Goal: Answer question/provide support: Share knowledge or assist other users

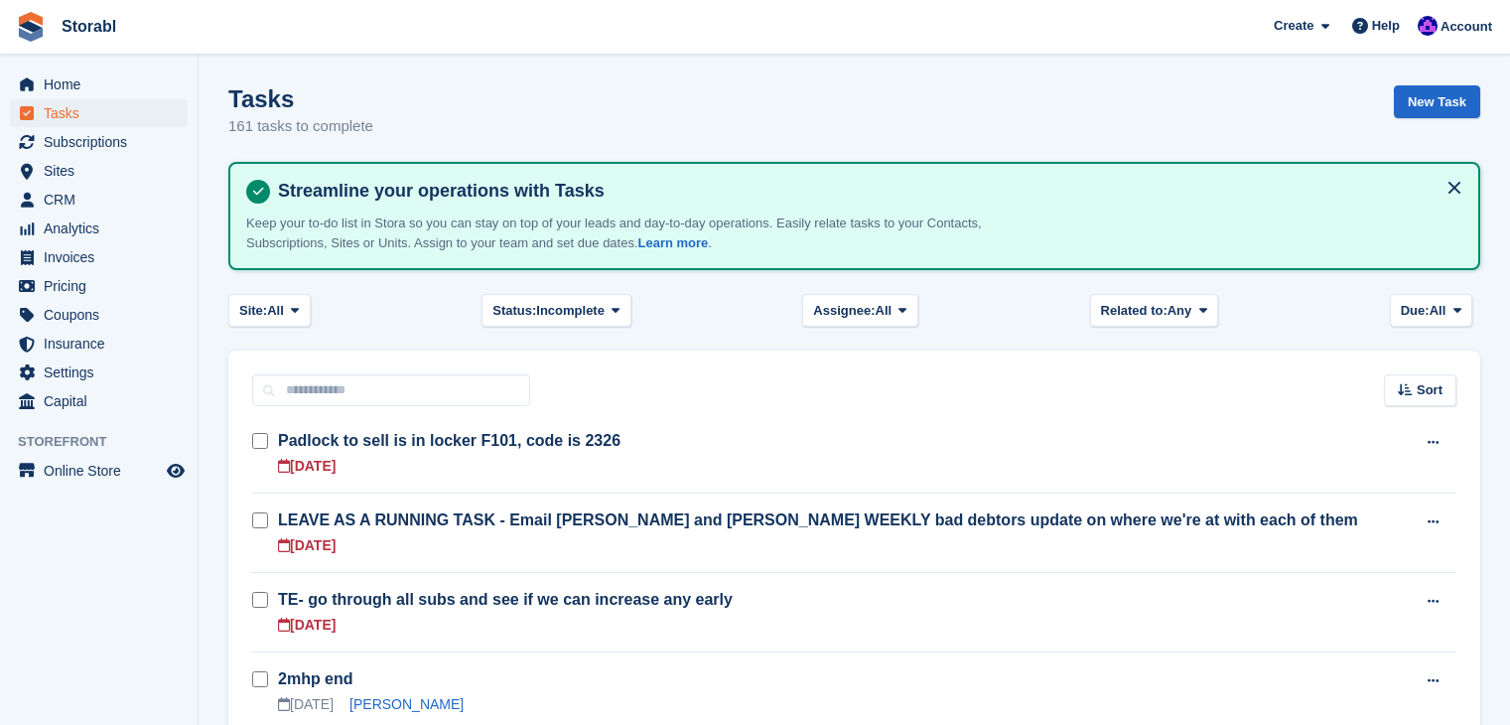
scroll to position [298, 0]
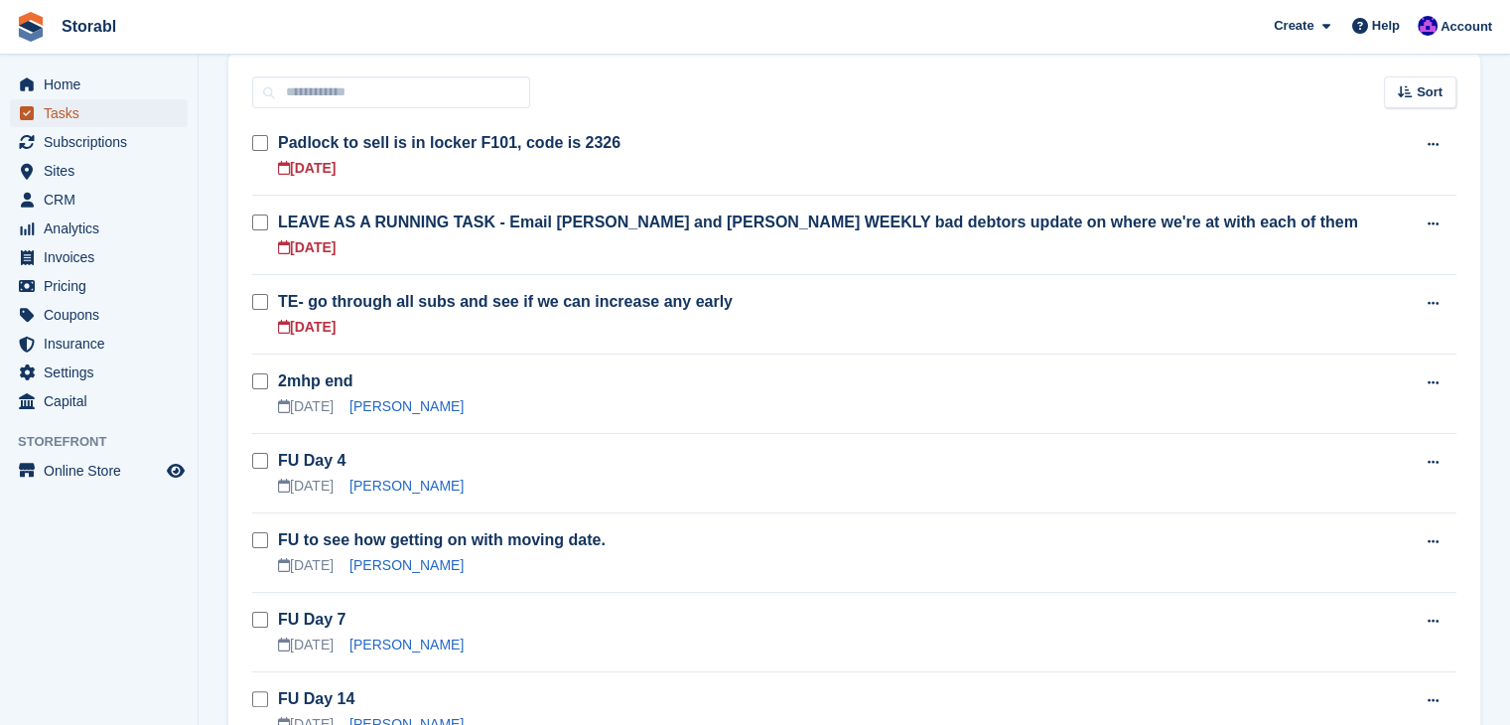
click at [95, 110] on span "Tasks" at bounding box center [103, 113] width 119 height 28
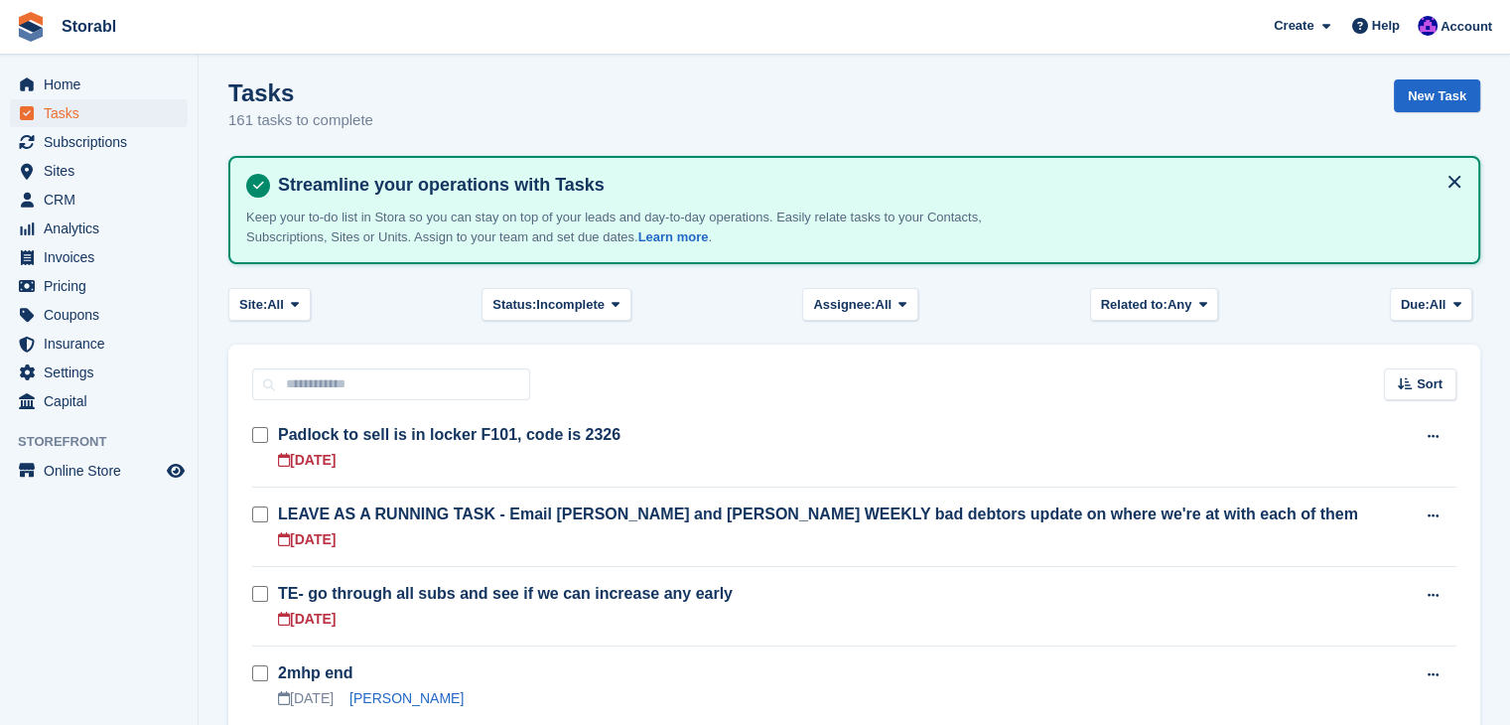
scroll to position [0, 0]
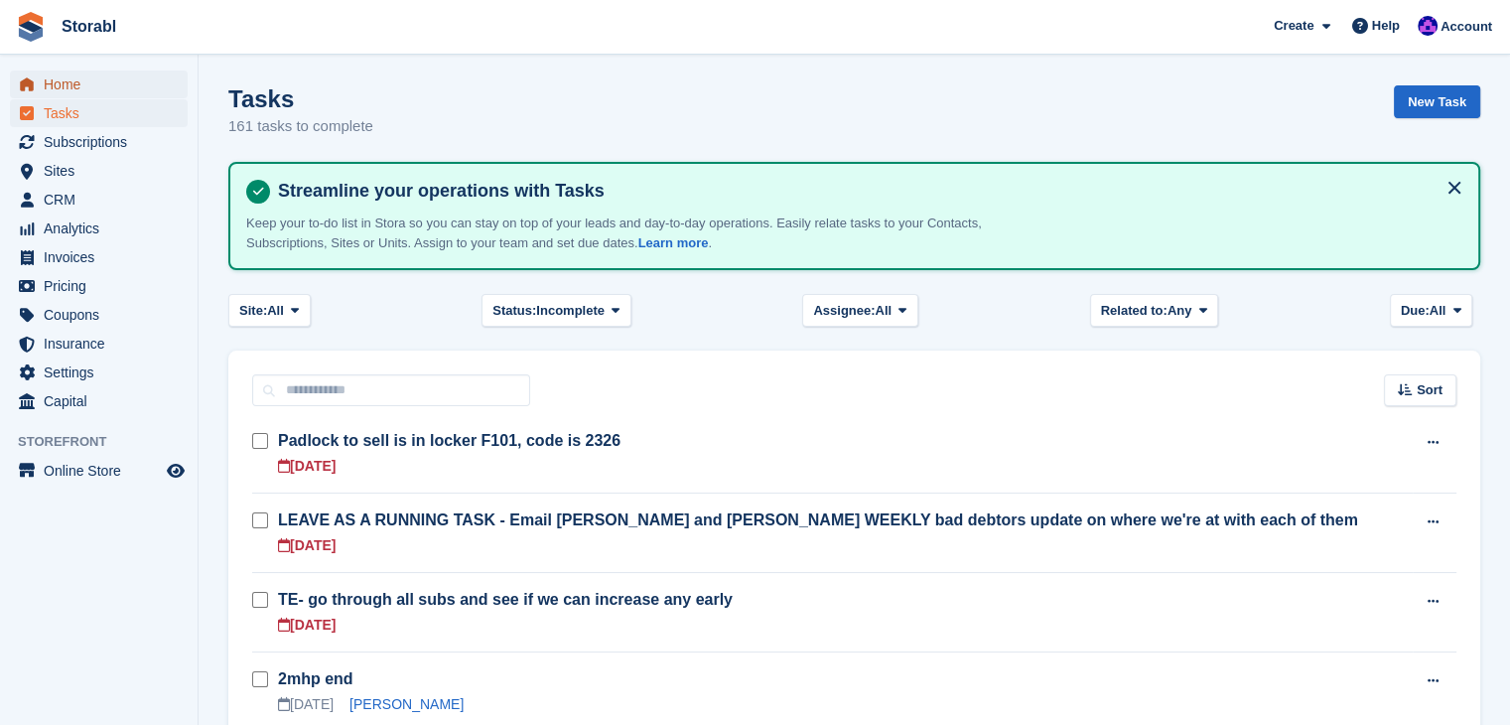
click at [123, 87] on span "Home" at bounding box center [103, 84] width 119 height 28
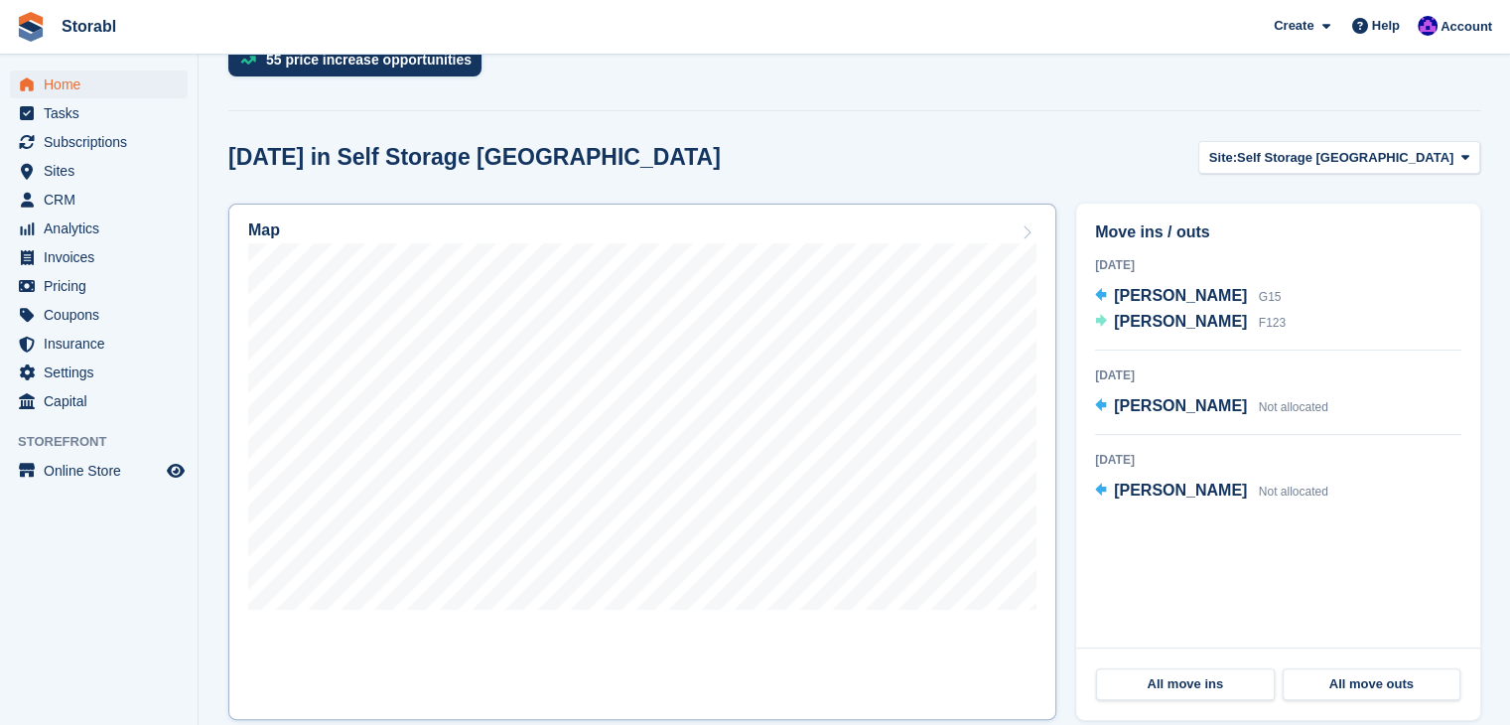
scroll to position [496, 0]
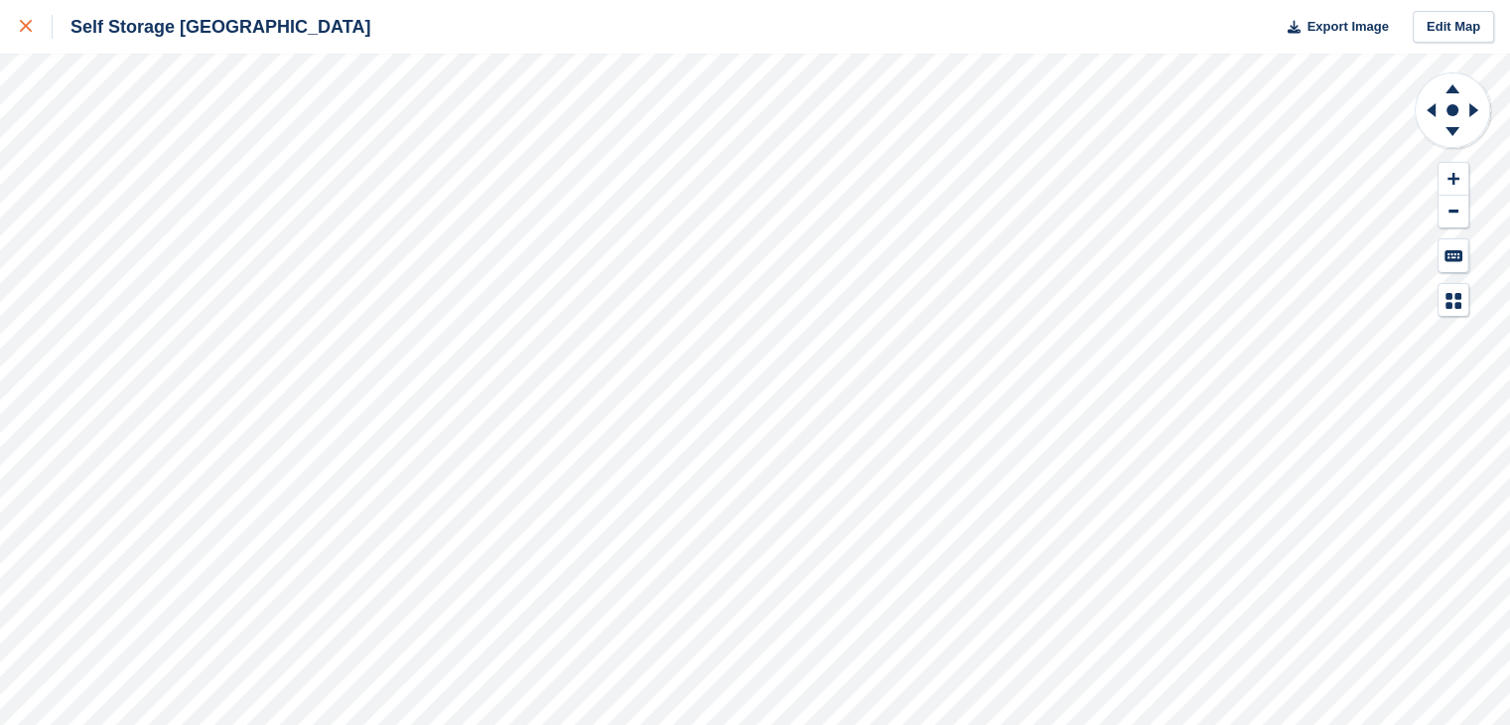
click at [34, 39] on link at bounding box center [26, 27] width 53 height 54
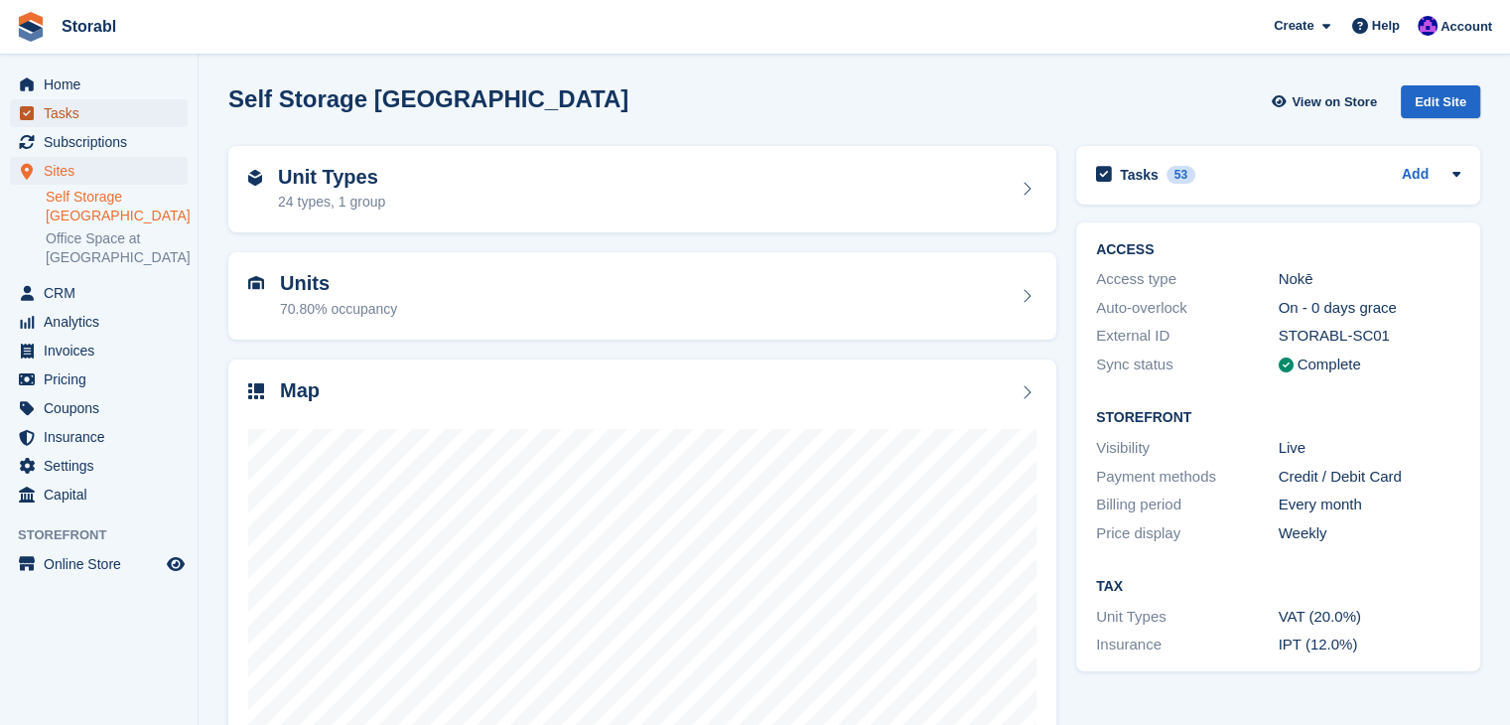
click at [83, 108] on span "Tasks" at bounding box center [103, 113] width 119 height 28
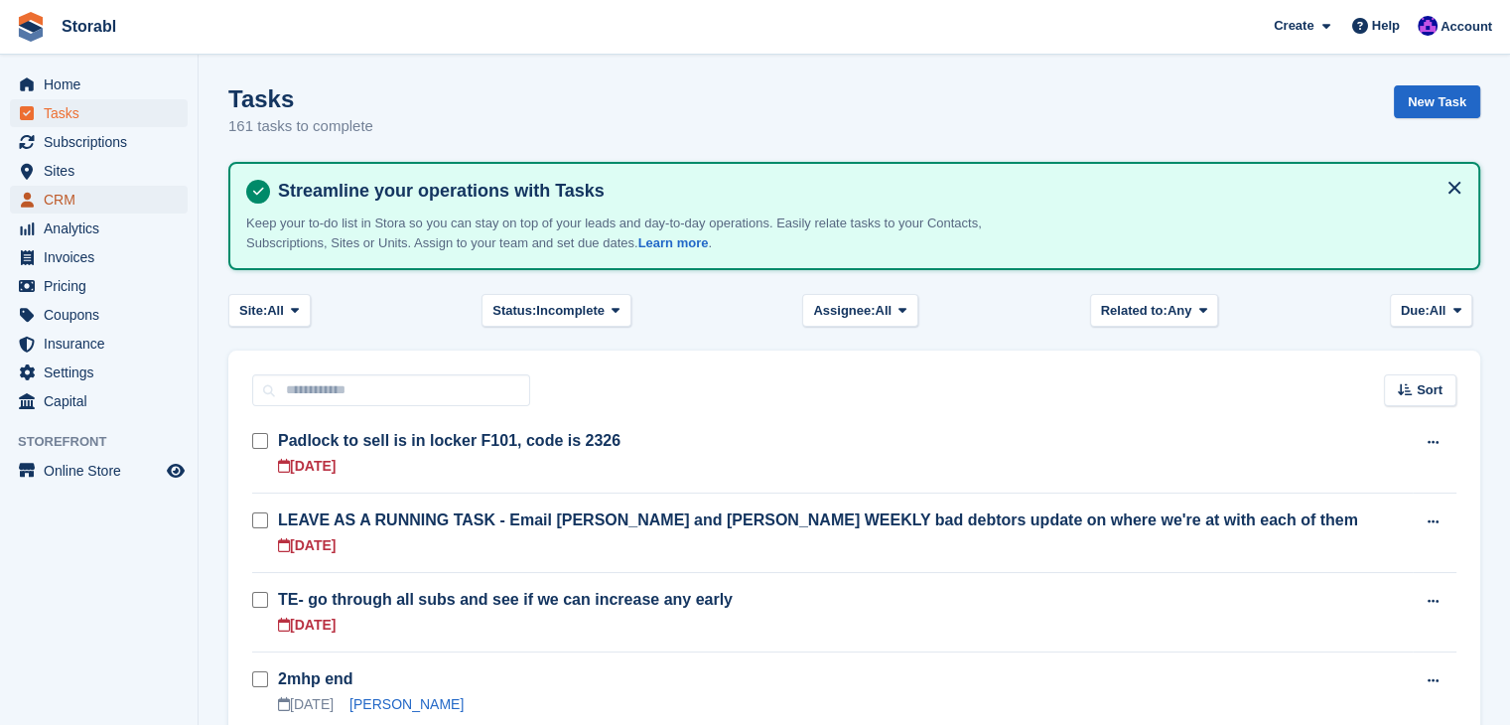
click at [89, 196] on span "CRM" at bounding box center [103, 200] width 119 height 28
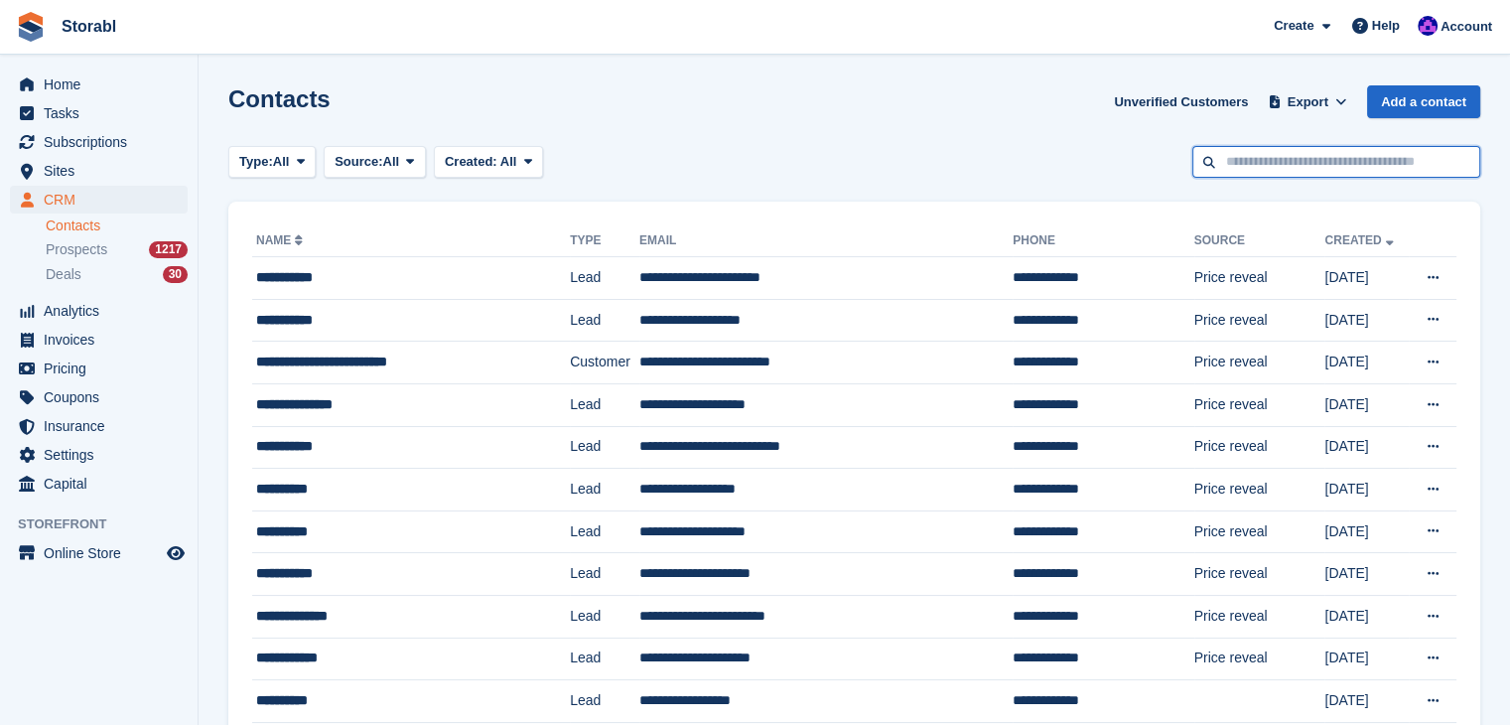
click at [1287, 163] on input "text" at bounding box center [1336, 162] width 288 height 33
type input "*****"
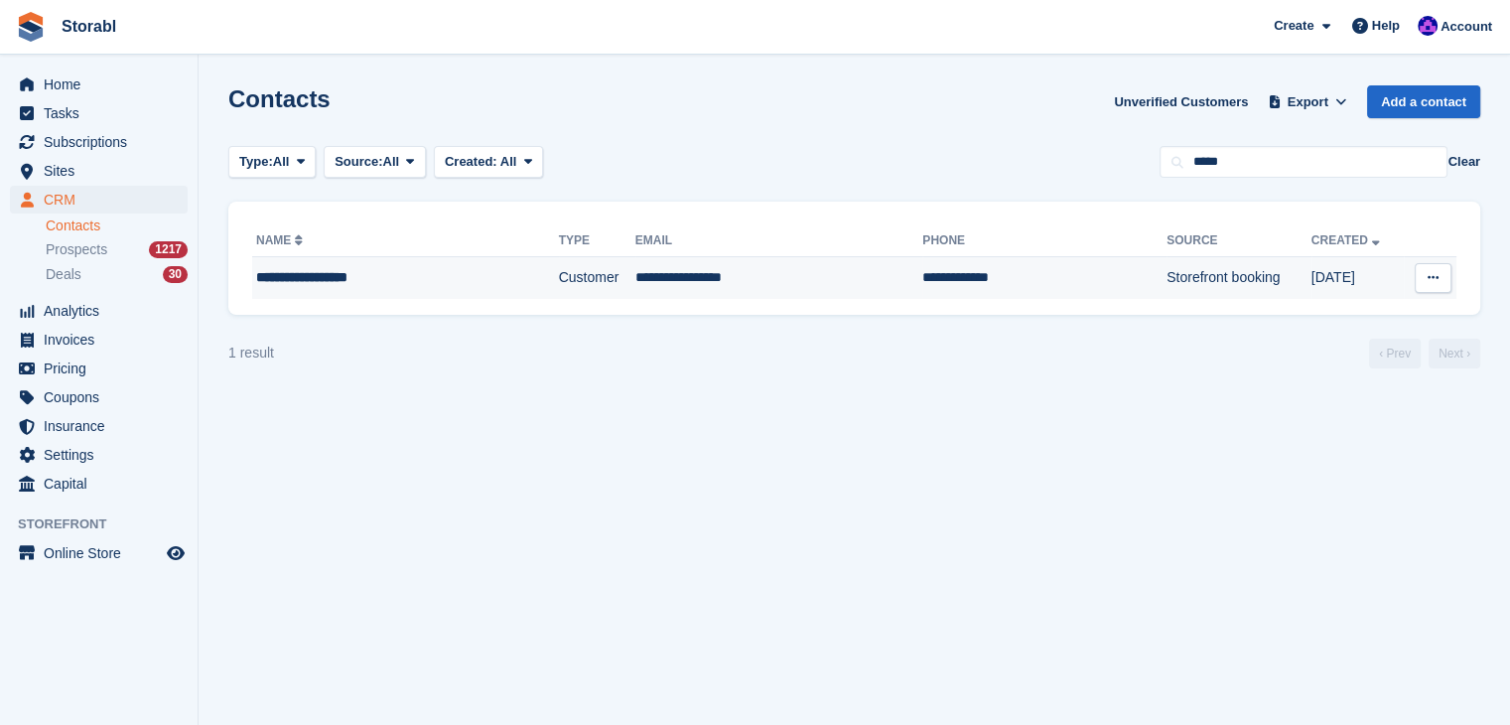
click at [413, 287] on div "**********" at bounding box center [374, 277] width 237 height 21
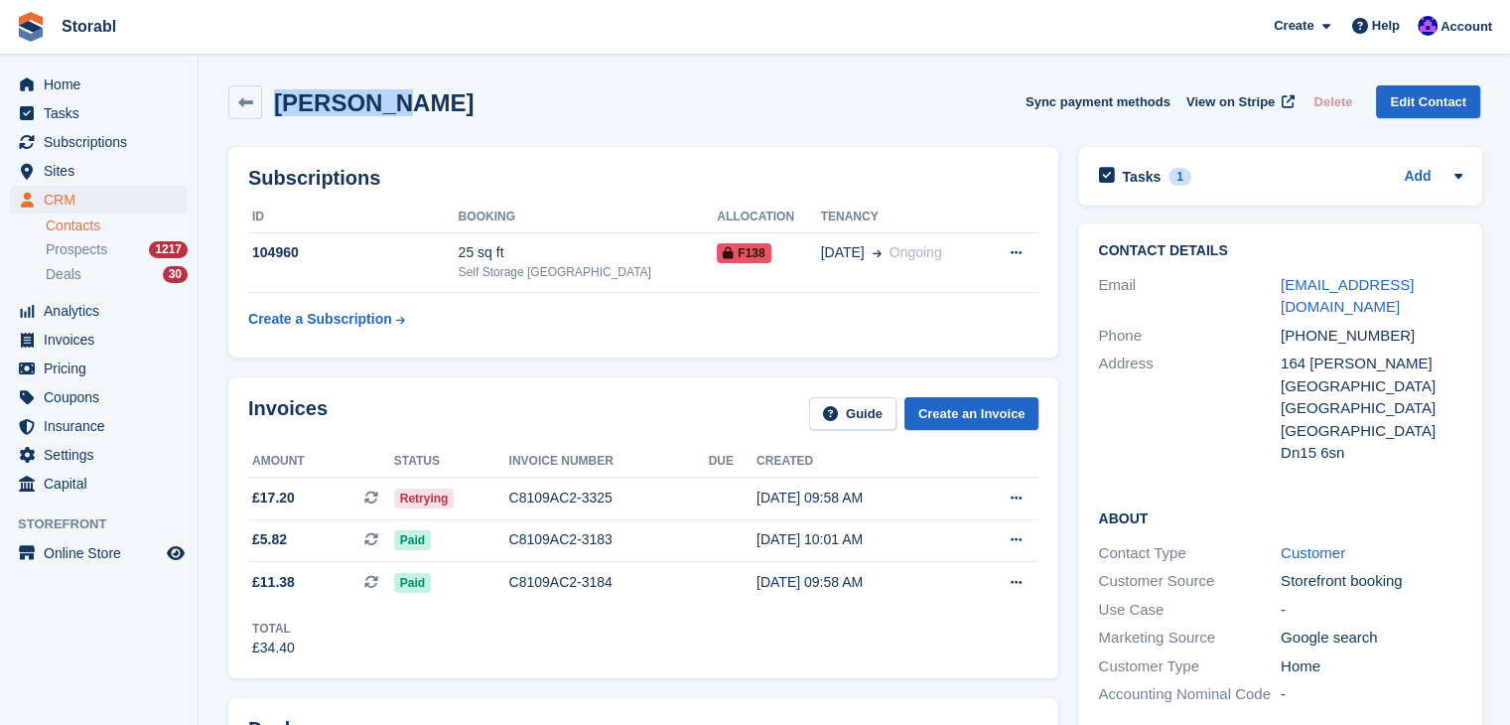
drag, startPoint x: 275, startPoint y: 112, endPoint x: 382, endPoint y: 112, distance: 107.2
click at [382, 112] on h2 "Simbarashe J Nhari" at bounding box center [374, 102] width 200 height 27
click at [830, 121] on div "Simbarashe J Nhari Sync payment methods View on Stripe Delete Edit Contact" at bounding box center [854, 106] width 1272 height 62
click at [1011, 493] on icon at bounding box center [1016, 497] width 11 height 13
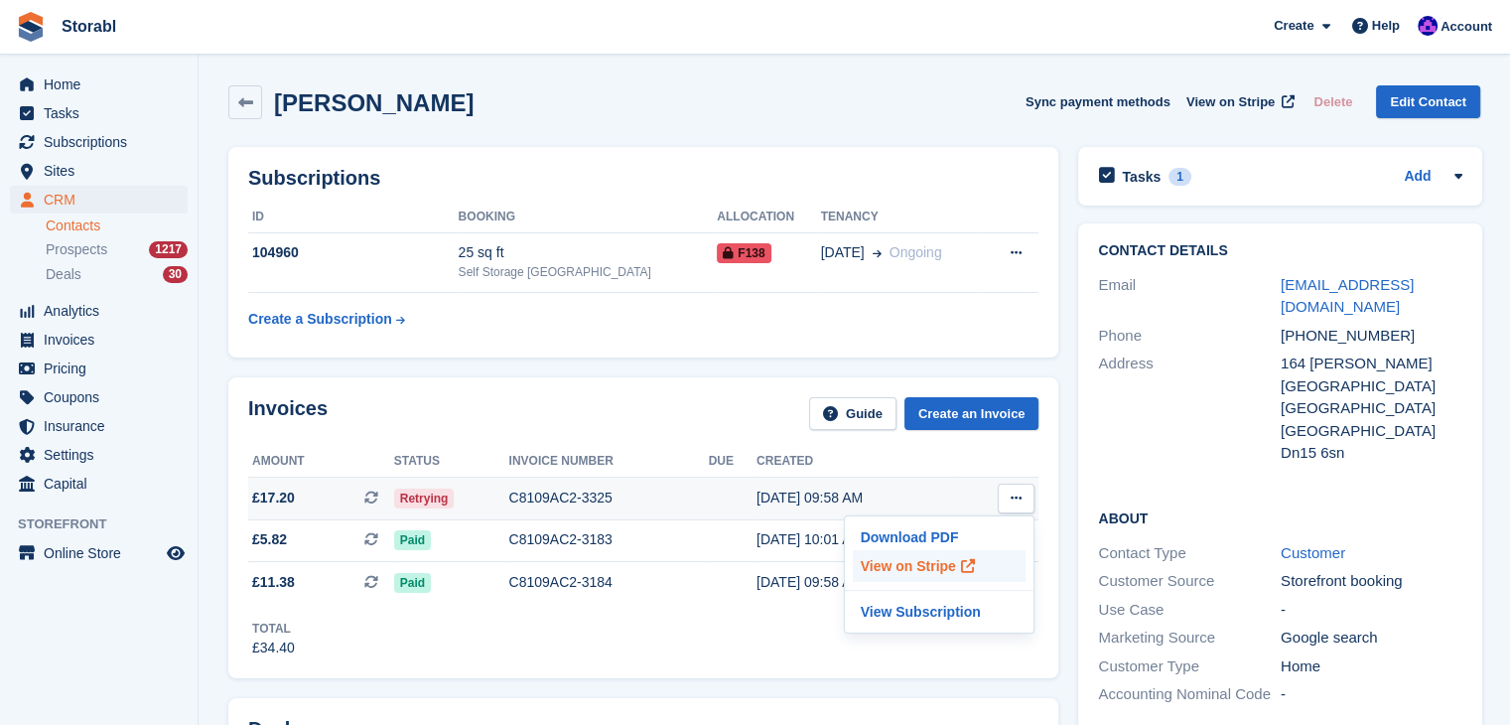
click at [924, 555] on p "View on Stripe" at bounding box center [939, 566] width 173 height 32
drag, startPoint x: 1371, startPoint y: 283, endPoint x: 1249, endPoint y: 284, distance: 122.1
click at [1249, 284] on div "Email jsnhari@gmail.com" at bounding box center [1280, 296] width 364 height 51
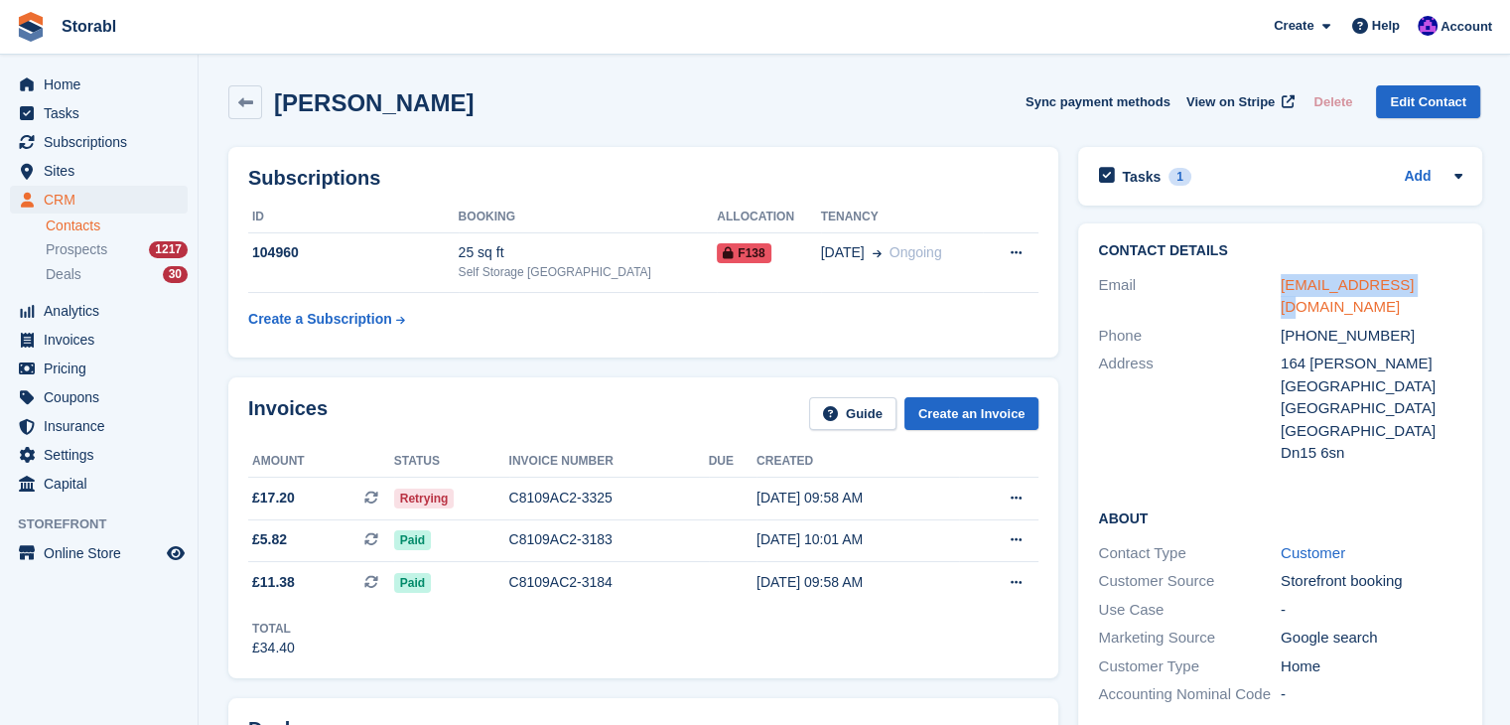
copy div "jsnhari@gmail.com"
click at [1270, 177] on div "Tasks 1 Add" at bounding box center [1280, 176] width 364 height 27
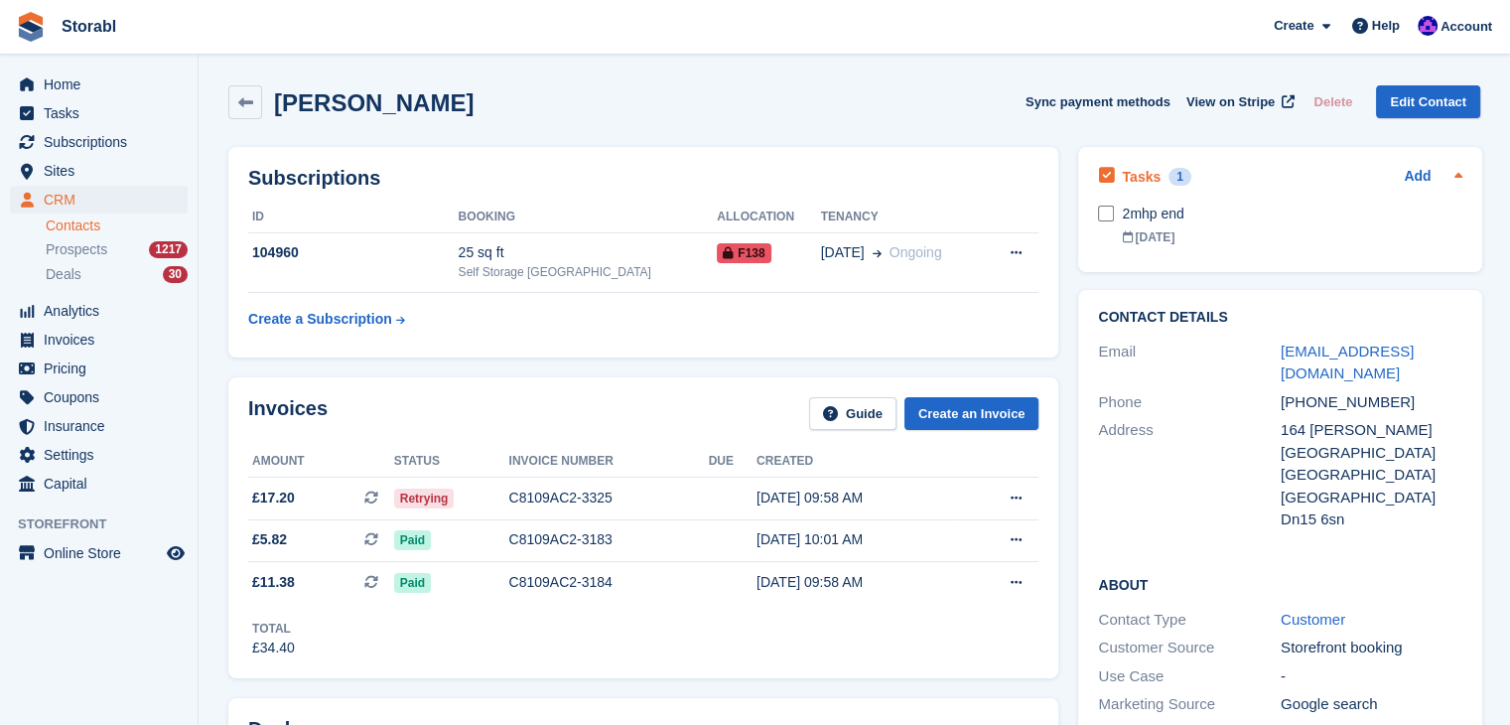
click at [1255, 171] on div "Tasks 1 Add" at bounding box center [1280, 176] width 364 height 27
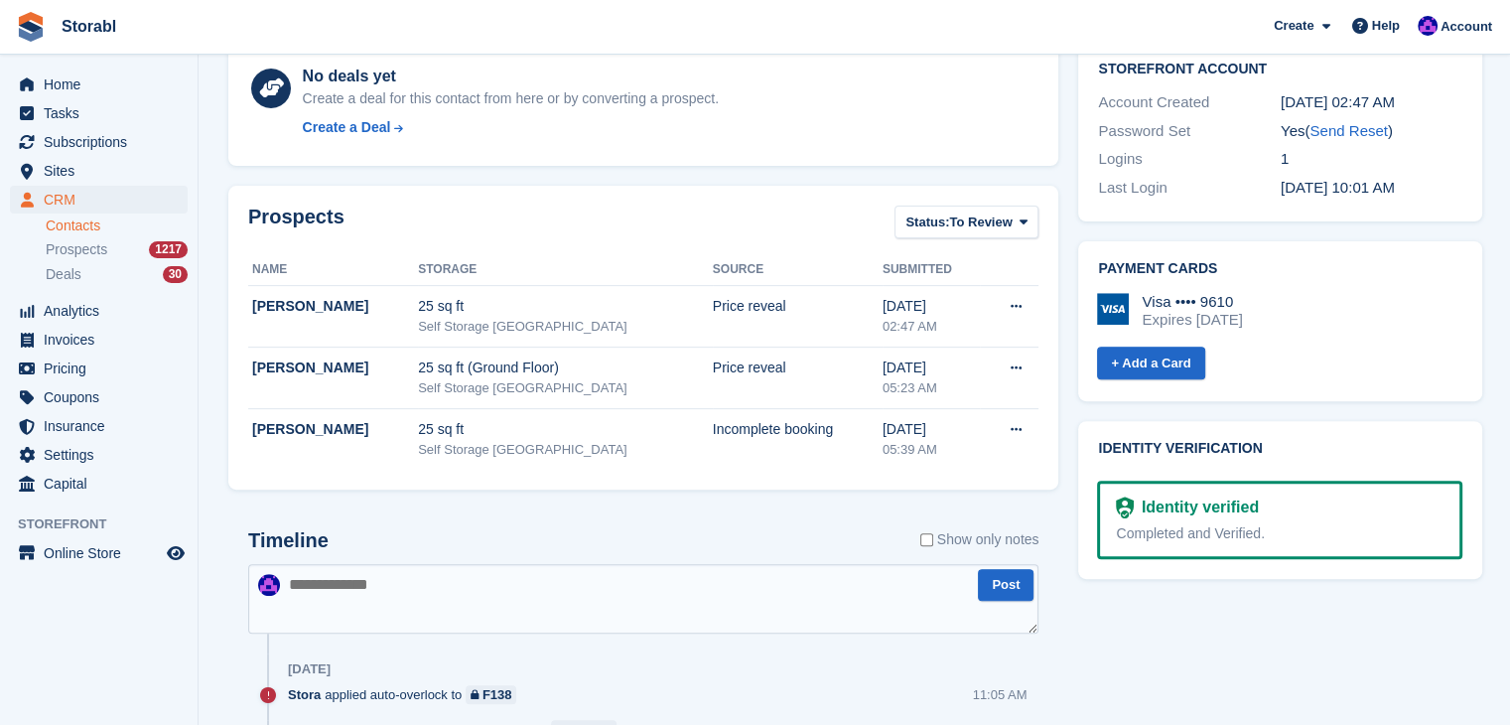
scroll to position [695, 0]
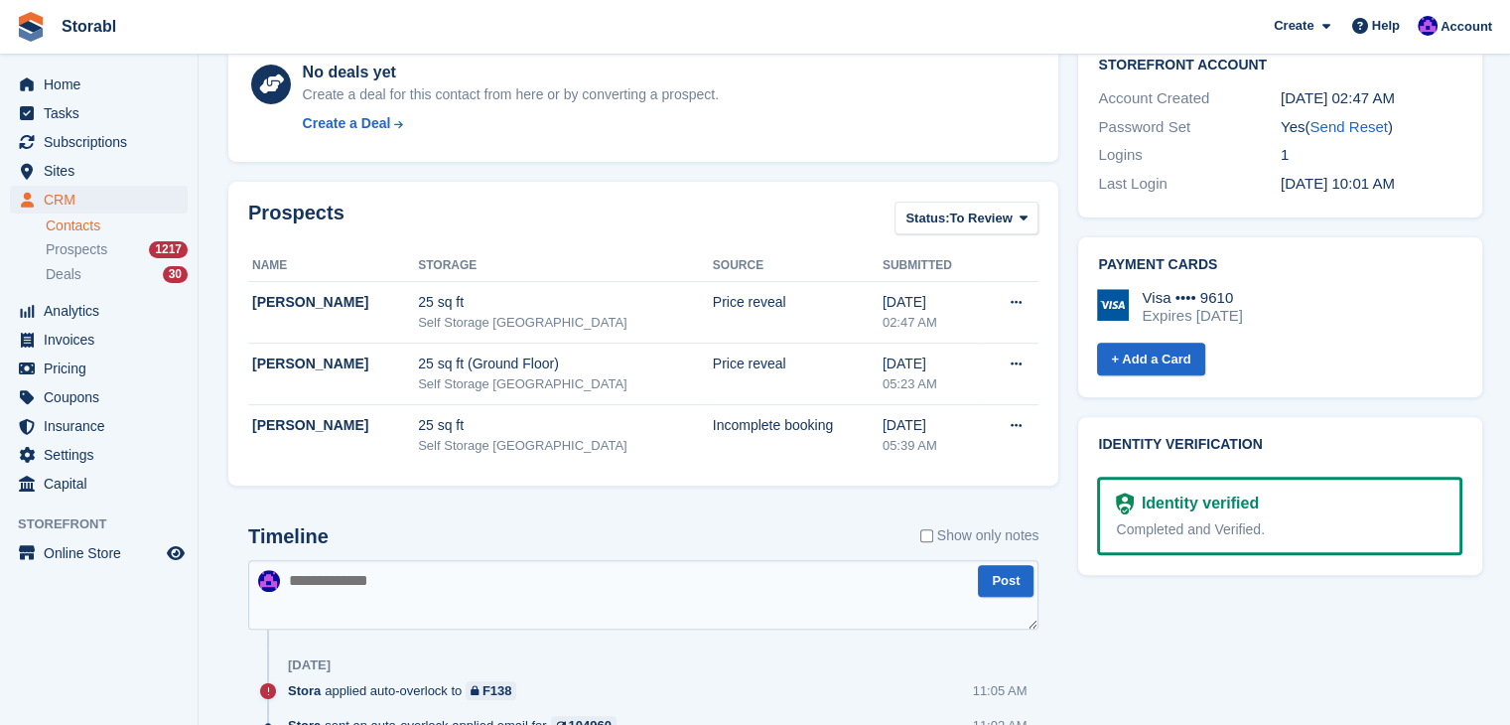
click at [374, 553] on div "Timeline Show only notes" at bounding box center [643, 542] width 790 height 35
click at [393, 569] on textarea at bounding box center [643, 595] width 790 height 70
type textarea "**********"
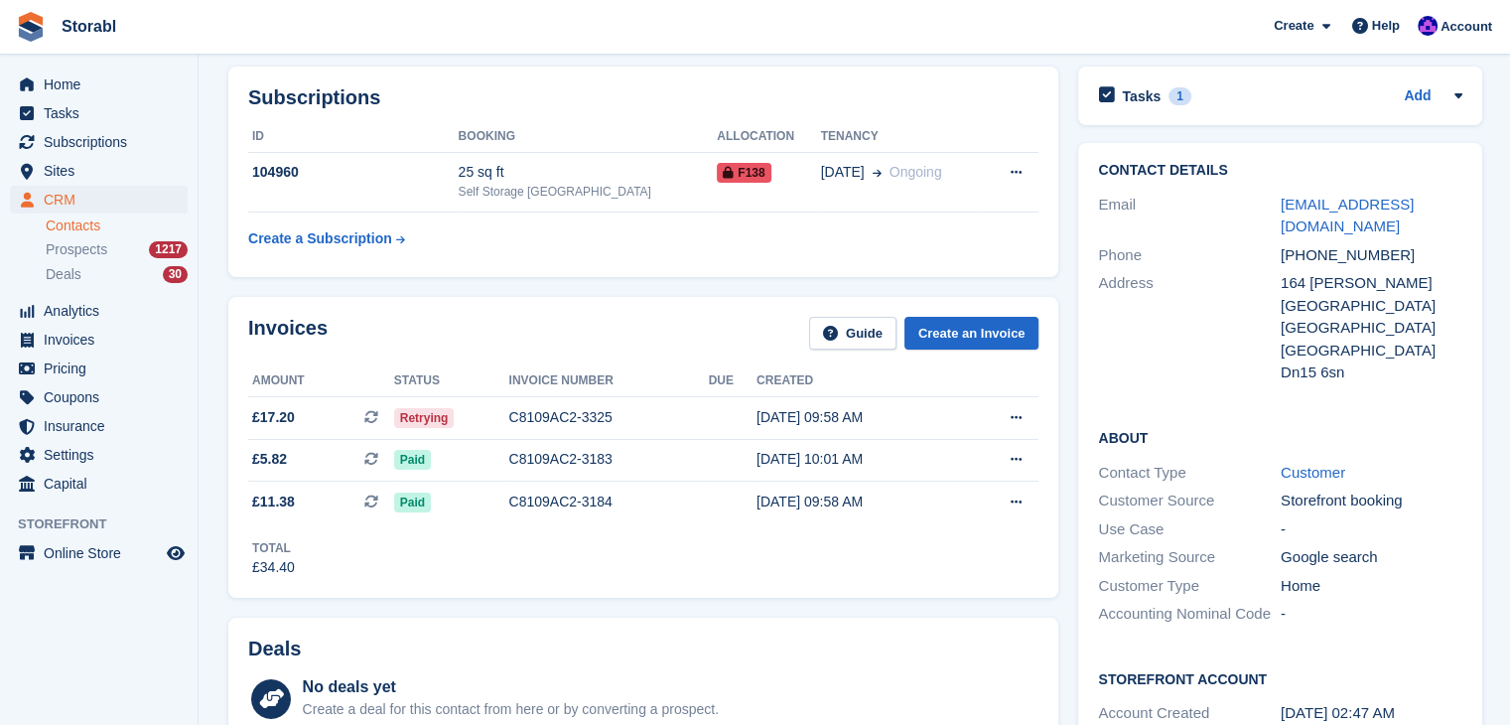
scroll to position [0, 0]
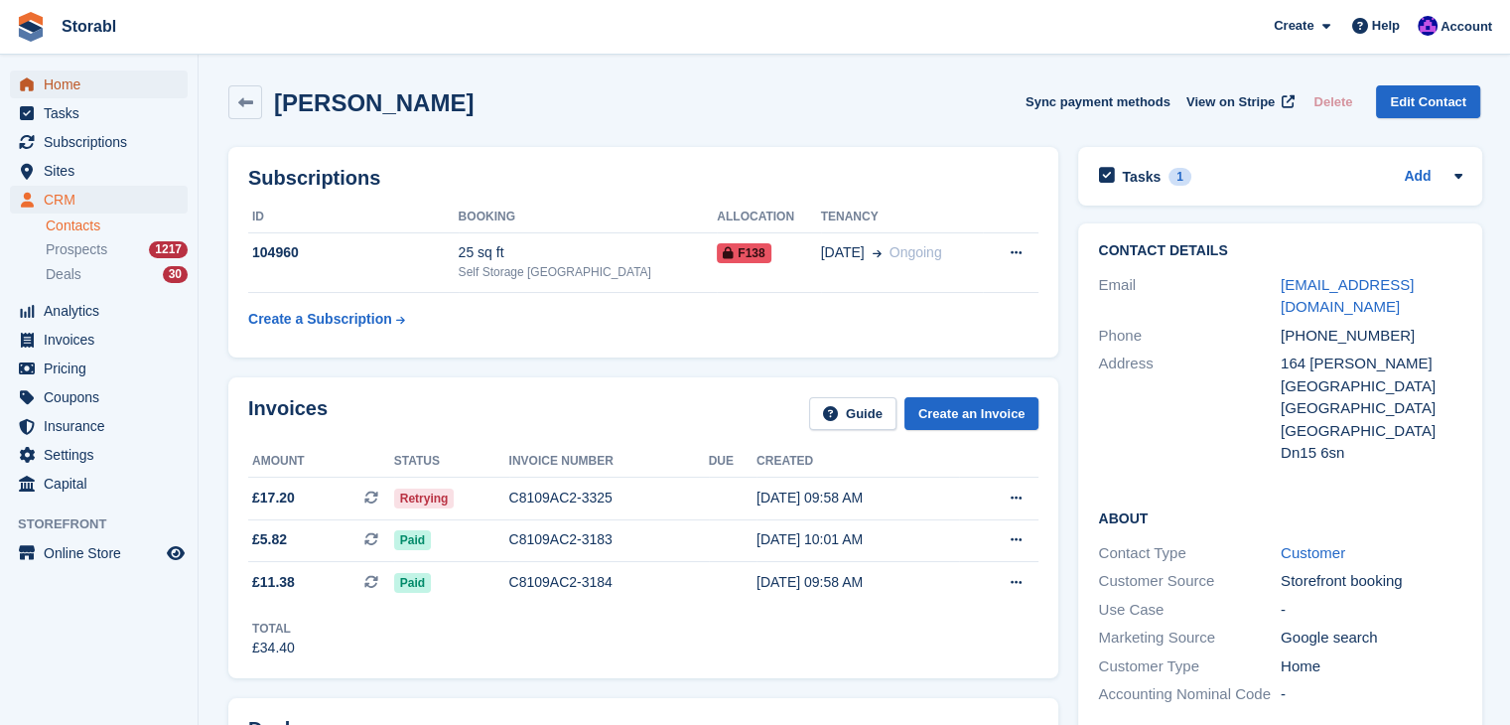
click at [131, 95] on span "Home" at bounding box center [103, 84] width 119 height 28
